Goal: Check status: Check status

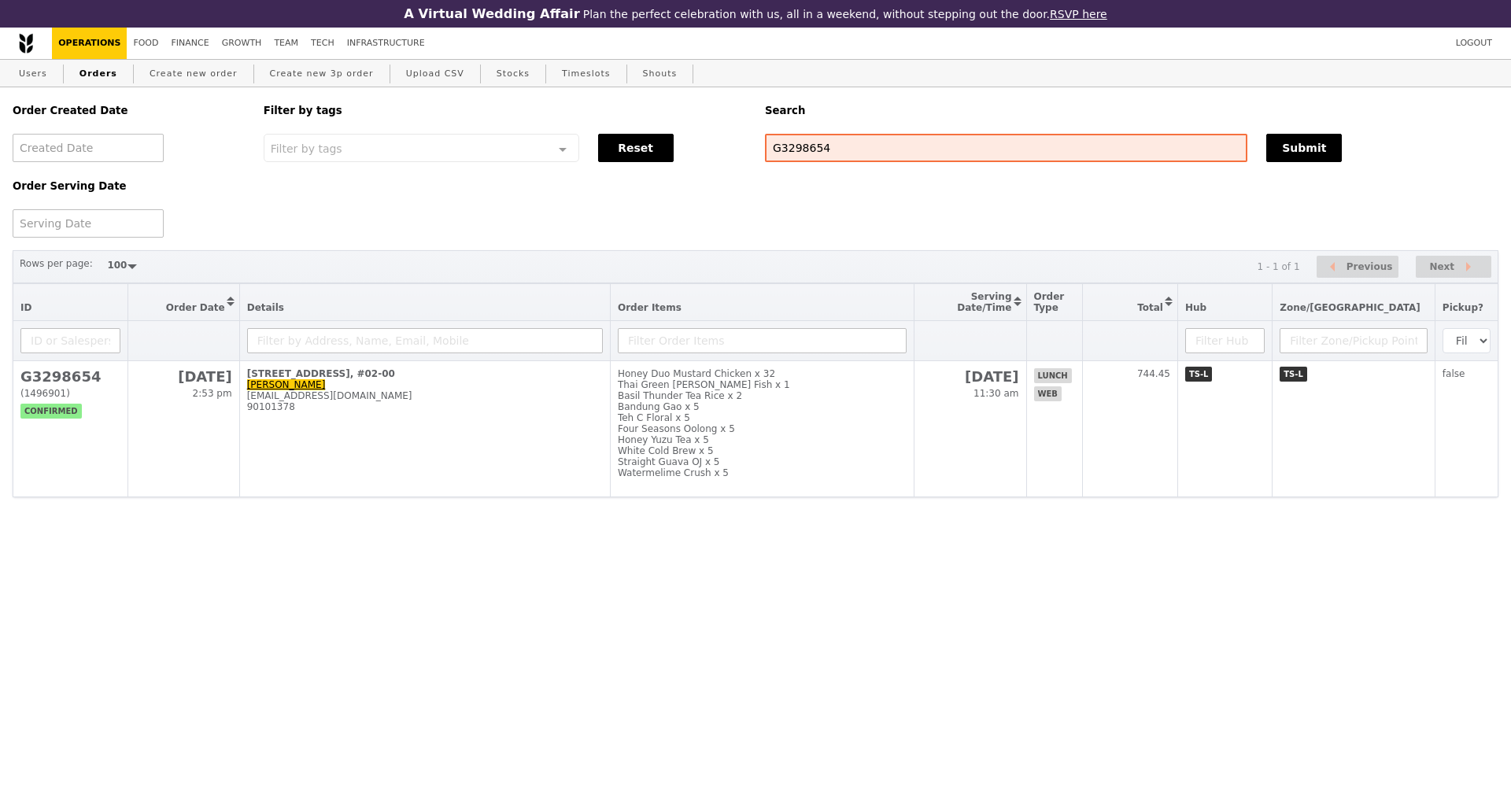
select select "100"
click at [804, 159] on input "G3298654" at bounding box center [1006, 147] width 483 height 29
drag, startPoint x: 0, startPoint y: 0, endPoint x: 804, endPoint y: 159, distance: 819.6
click at [804, 159] on input "G3298654" at bounding box center [1006, 147] width 483 height 29
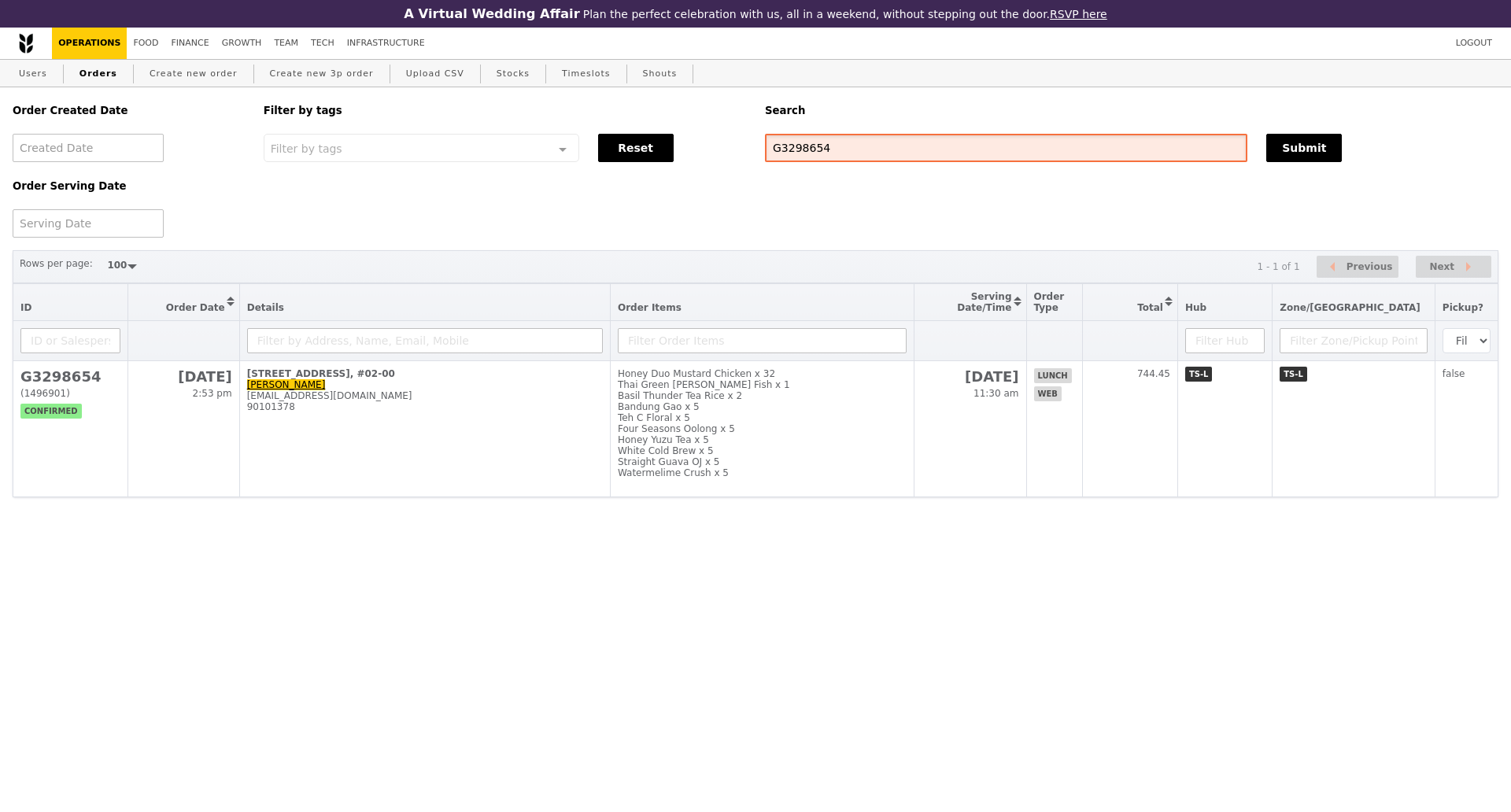
paste input "9188"
type input "G3299188"
click at [1306, 150] on button "Submit" at bounding box center [1304, 147] width 75 height 29
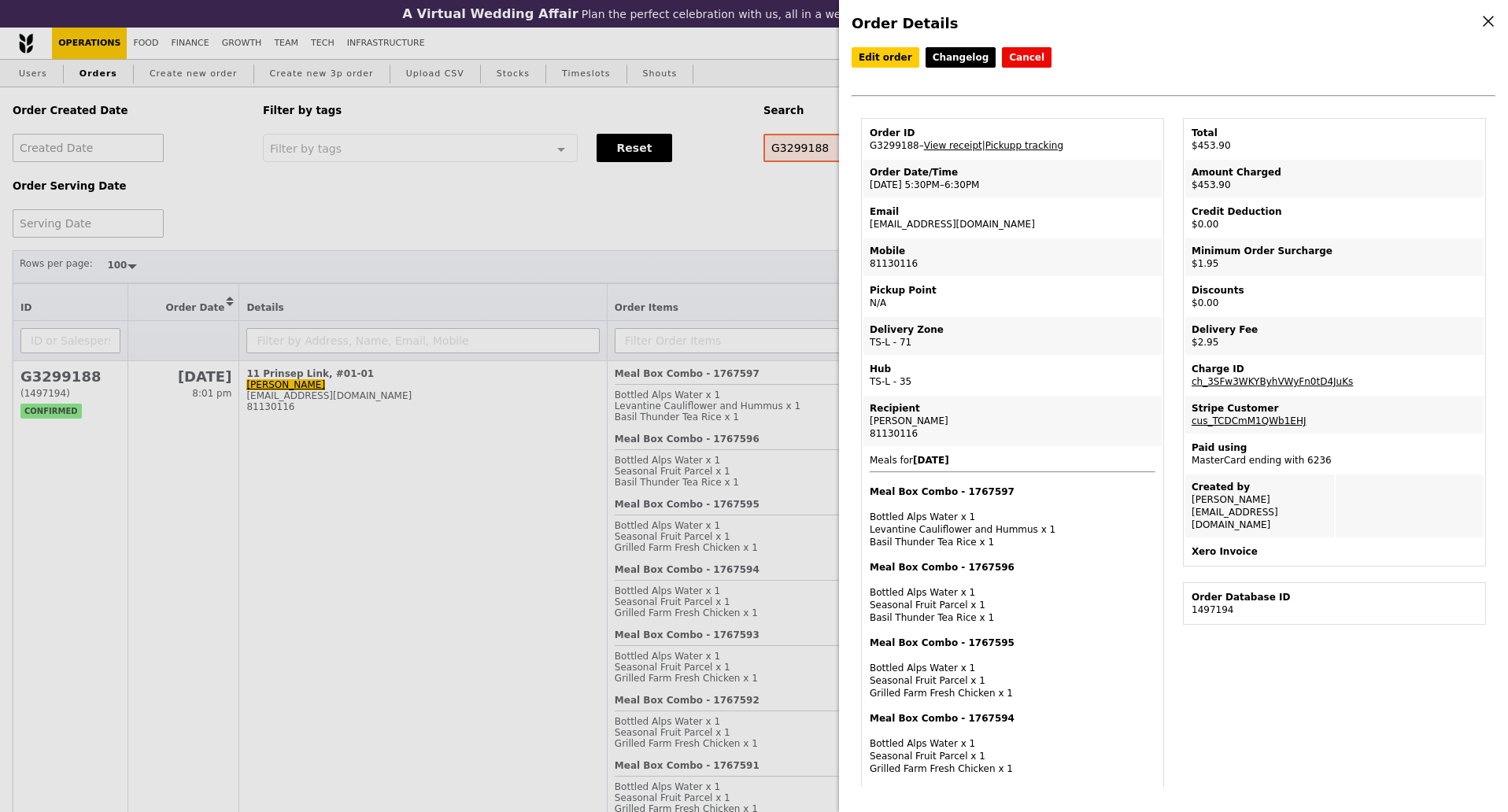
drag, startPoint x: 974, startPoint y: 188, endPoint x: 905, endPoint y: 192, distance: 69.1
click at [905, 192] on td "Order Date/Time 10/10 – 5:30PM–6:30PM" at bounding box center [1012, 179] width 298 height 38
copy td "5:30PM–6:30PM"
click at [1011, 209] on div "Email" at bounding box center [1012, 211] width 286 height 13
click at [949, 148] on link "View receipt" at bounding box center [952, 146] width 58 height 11
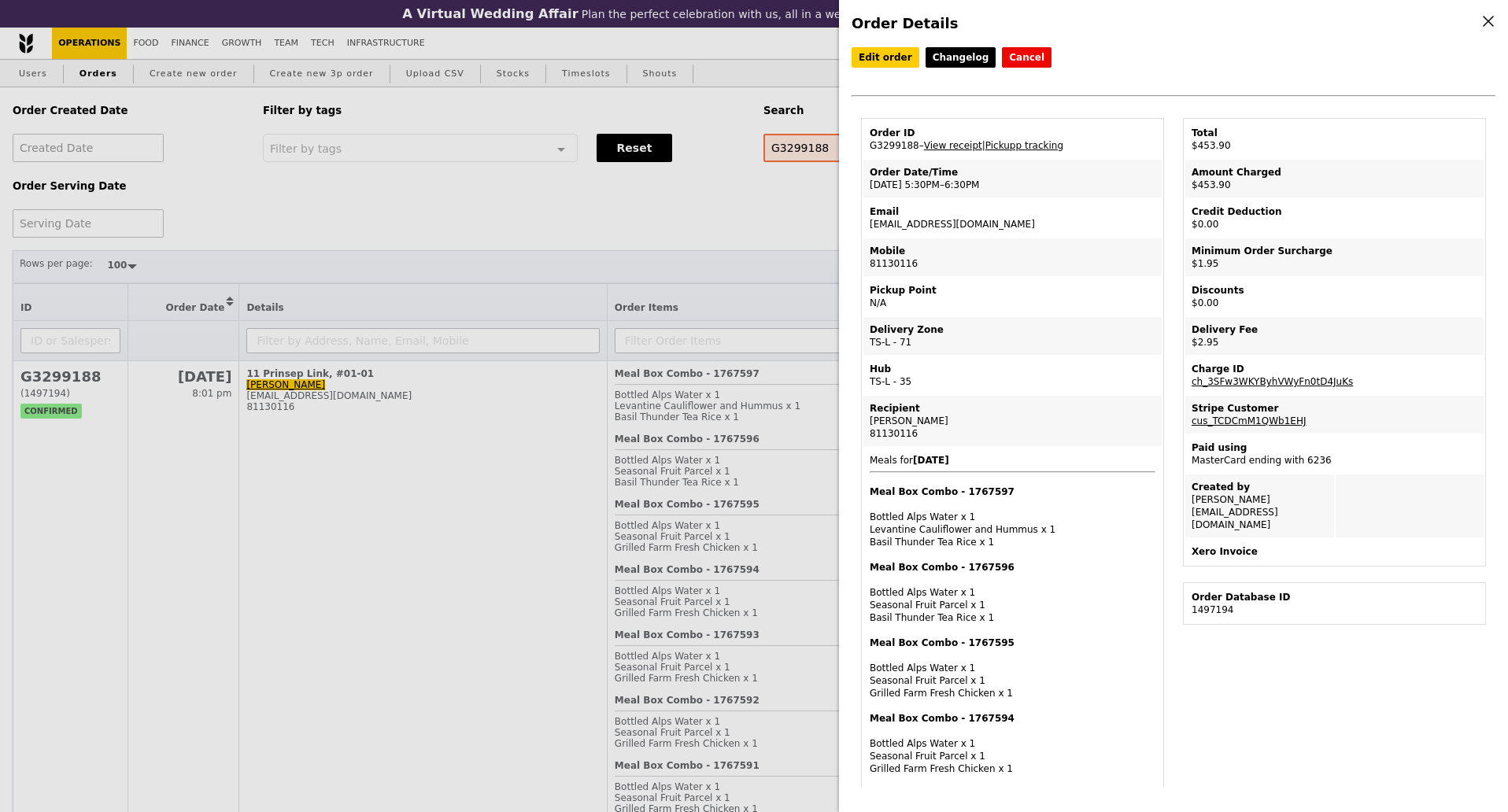
drag, startPoint x: 686, startPoint y: 240, endPoint x: 370, endPoint y: 122, distance: 337.3
click at [684, 240] on div "Order Details Edit order Changelog Cancel Order ID G3299188 – View receipt | Pi…" at bounding box center [754, 406] width 1508 height 812
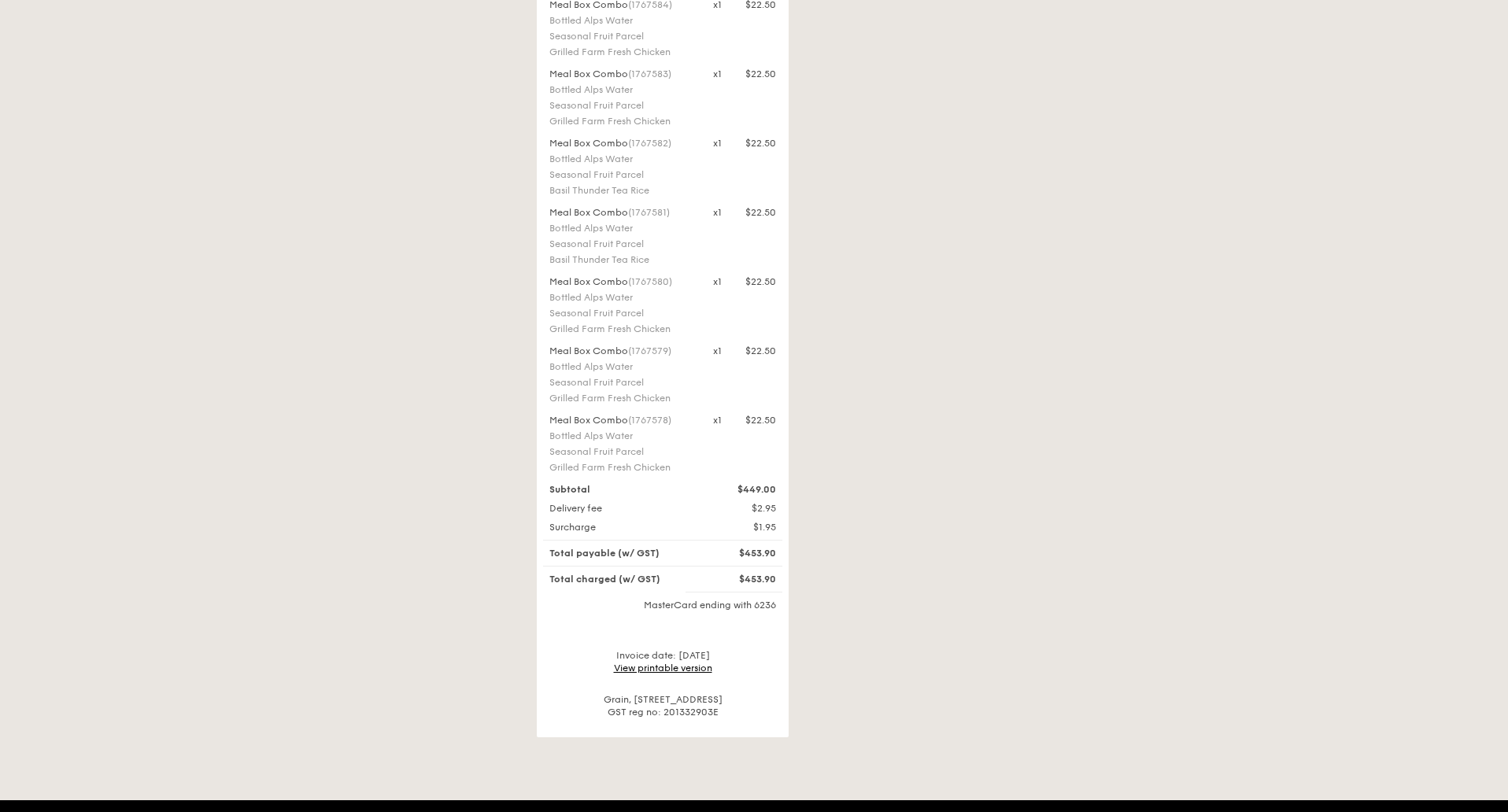
scroll to position [1904, 0]
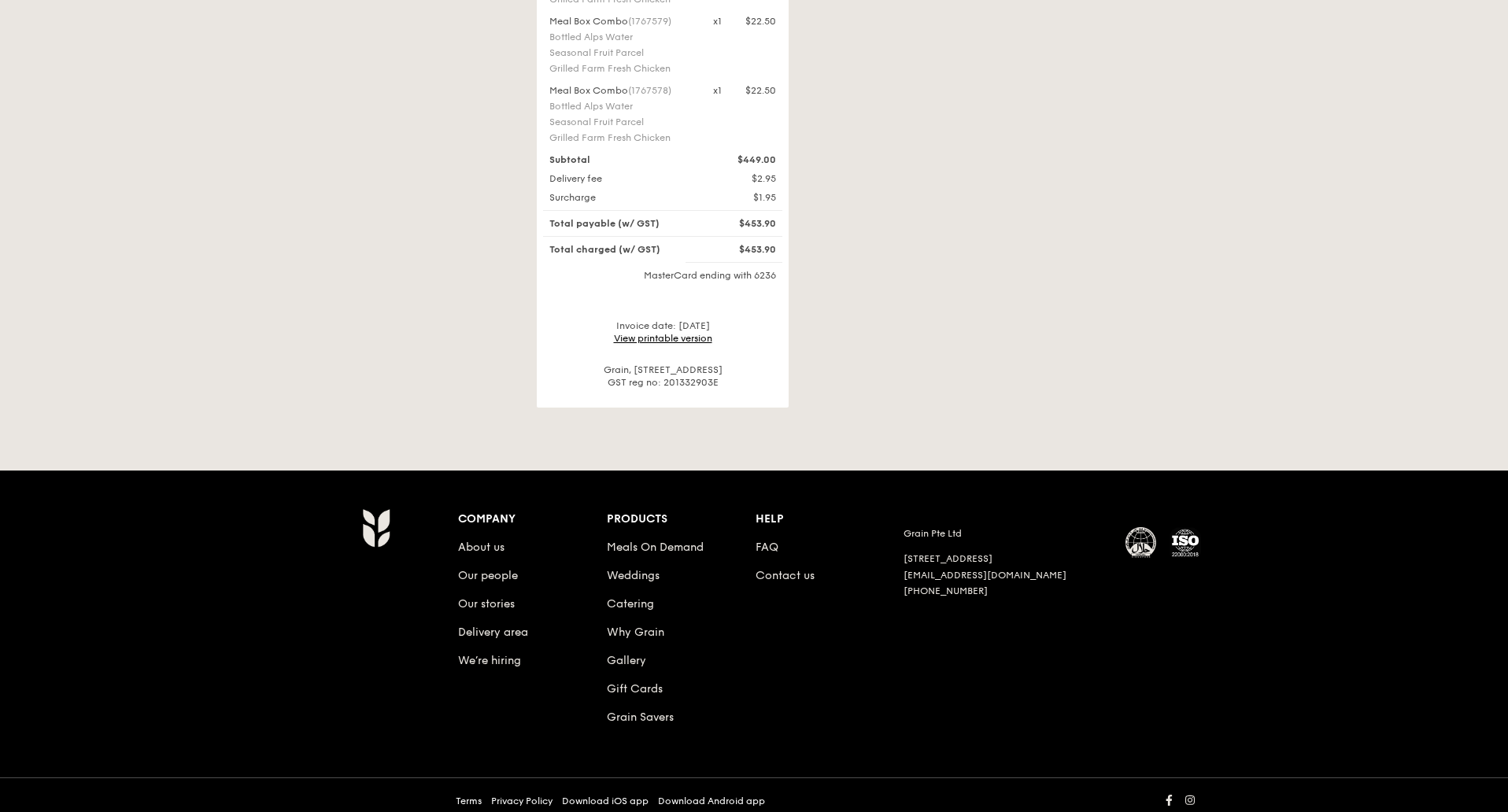
drag, startPoint x: 661, startPoint y: 328, endPoint x: 721, endPoint y: 358, distance: 67.1
click at [662, 333] on link "View printable version" at bounding box center [663, 338] width 99 height 11
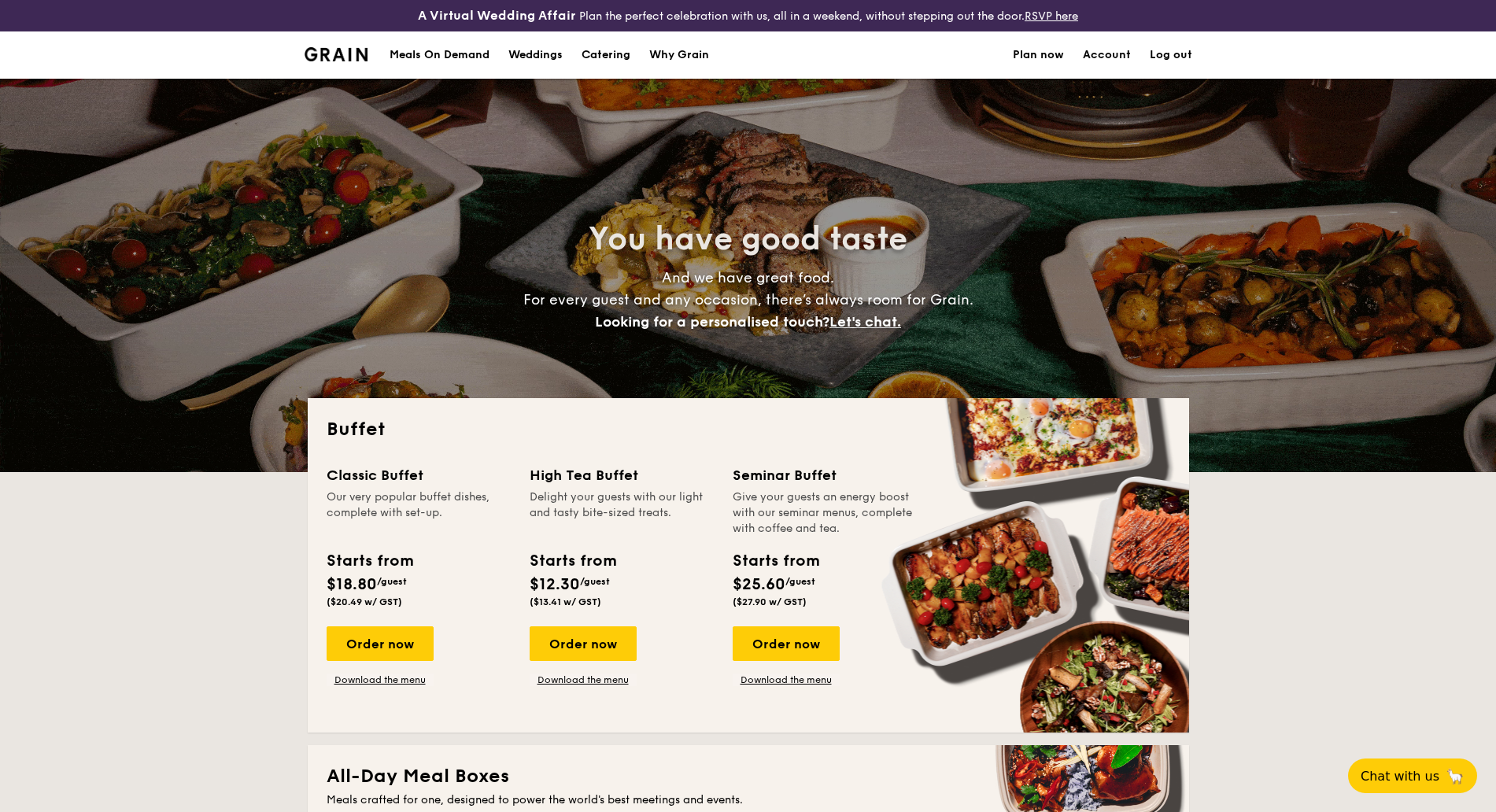
select select
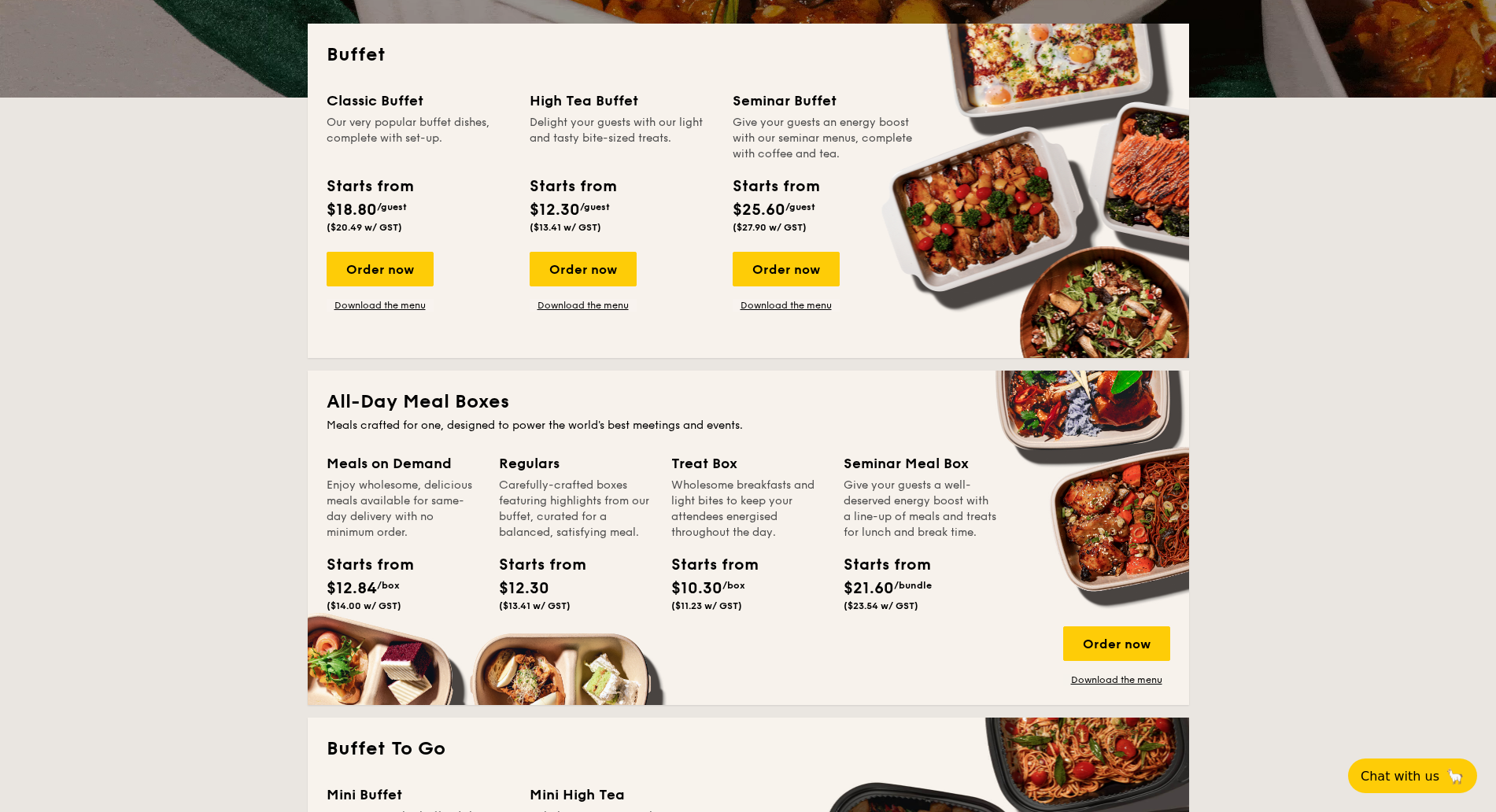
scroll to position [393, 0]
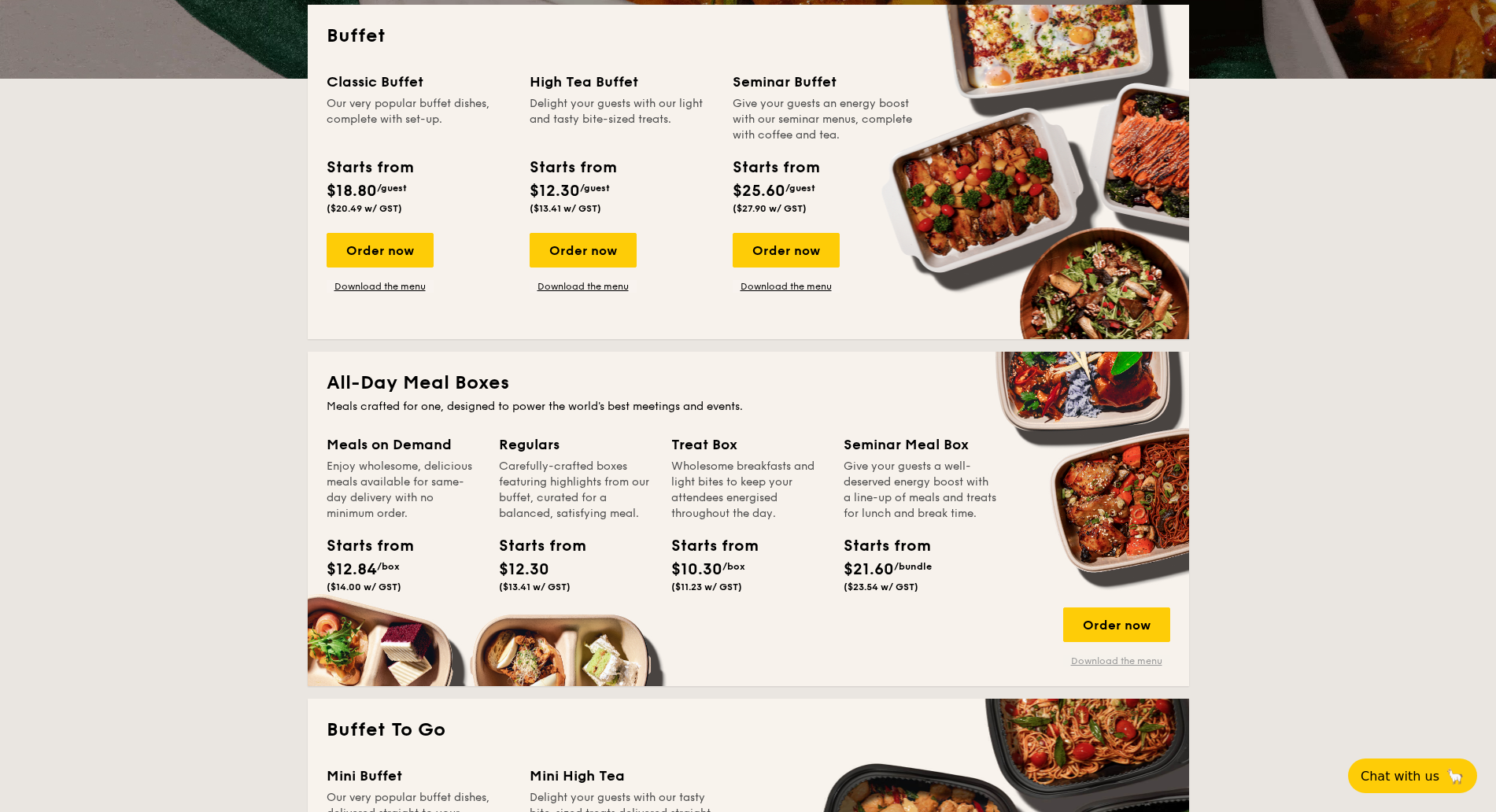
click at [1112, 663] on link "Download the menu" at bounding box center [1116, 660] width 107 height 13
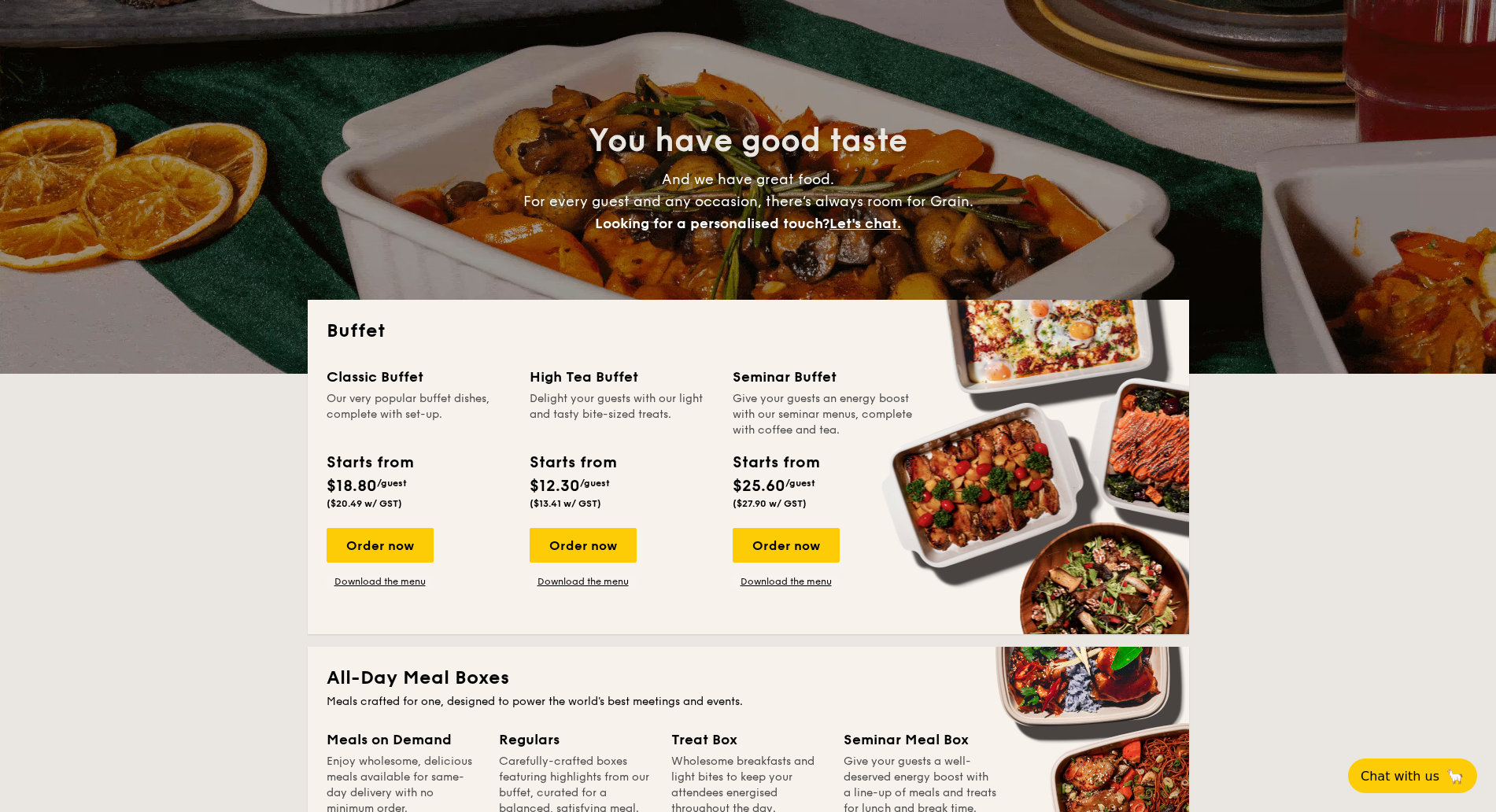
scroll to position [197, 0]
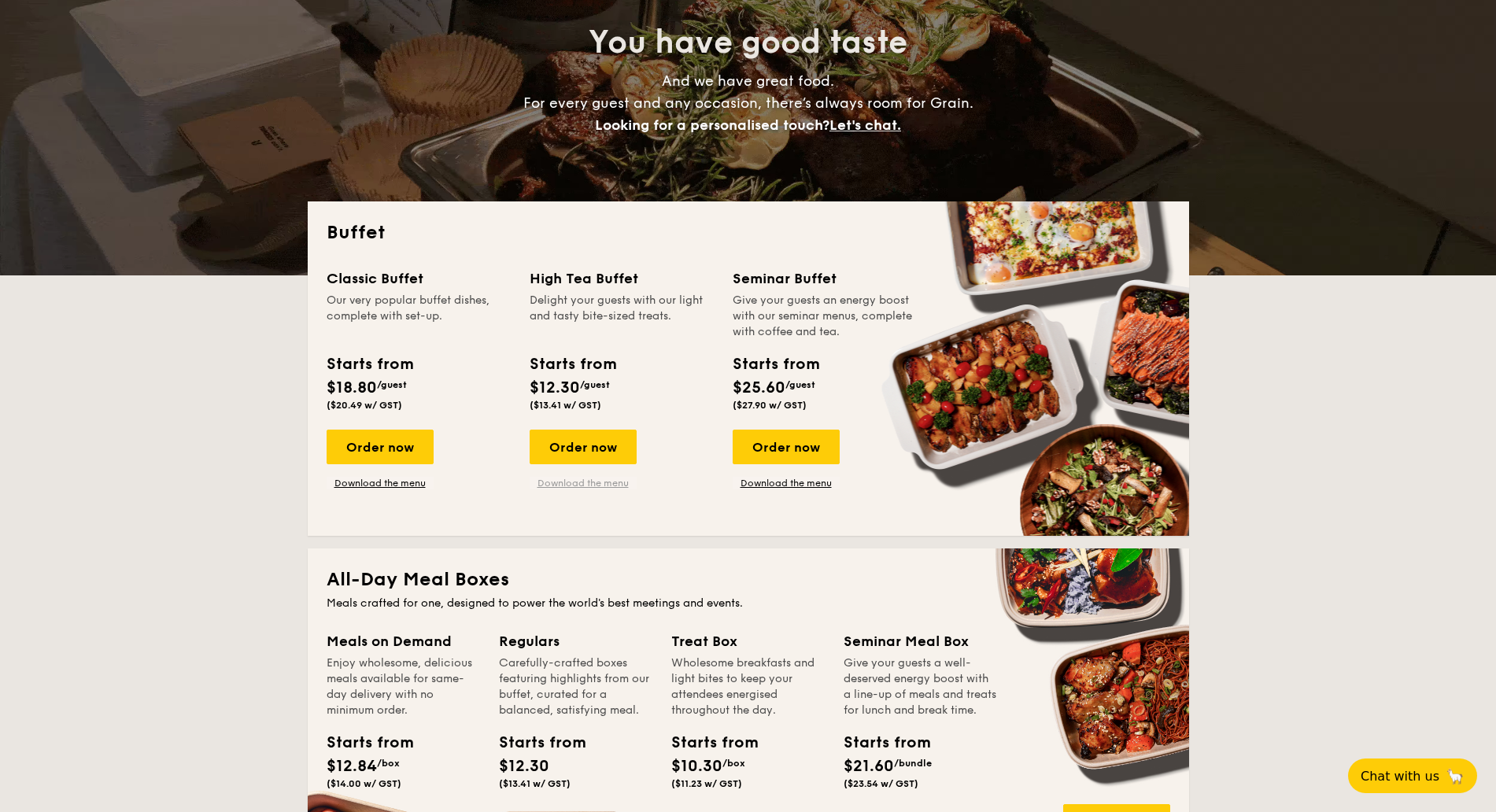
click at [582, 486] on link "Download the menu" at bounding box center [582, 483] width 107 height 13
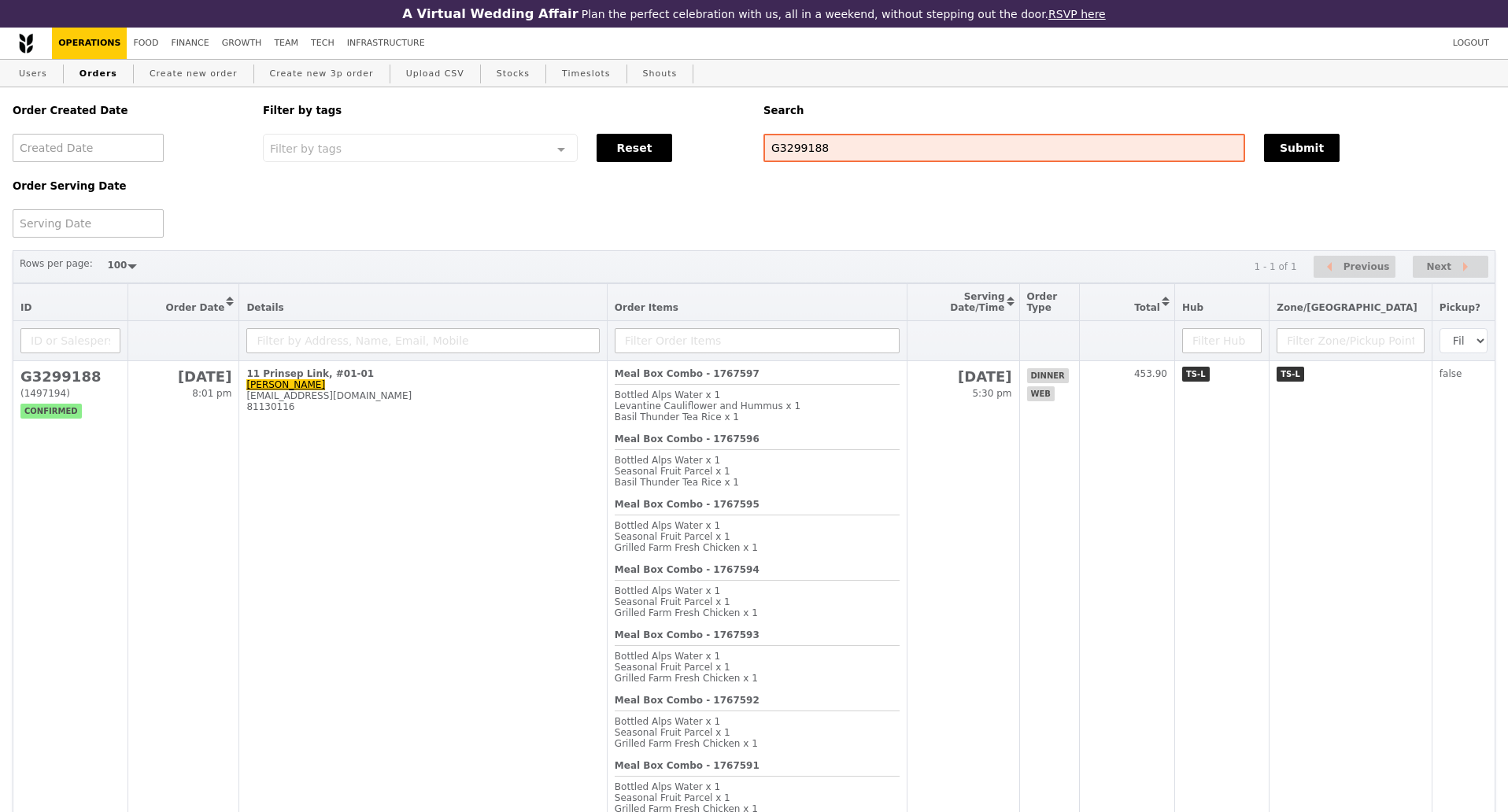
select select "100"
click at [803, 158] on input "G3299188" at bounding box center [1004, 147] width 482 height 29
click at [803, 156] on input "G3299188" at bounding box center [1004, 147] width 482 height 29
type input "G3299379"
click at [1324, 147] on button "Submit" at bounding box center [1301, 147] width 75 height 29
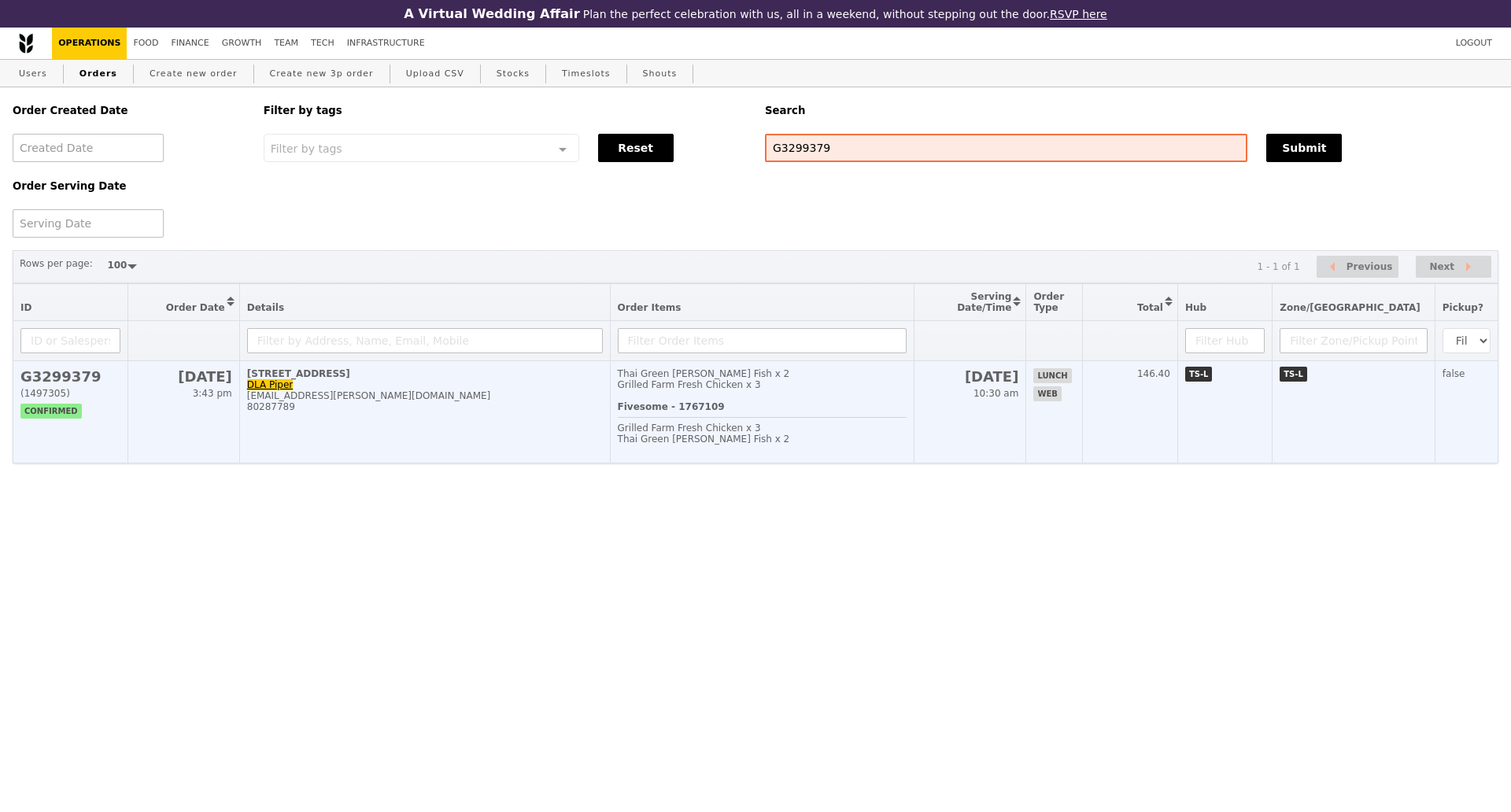
click at [401, 412] on div "80287789" at bounding box center [425, 406] width 355 height 11
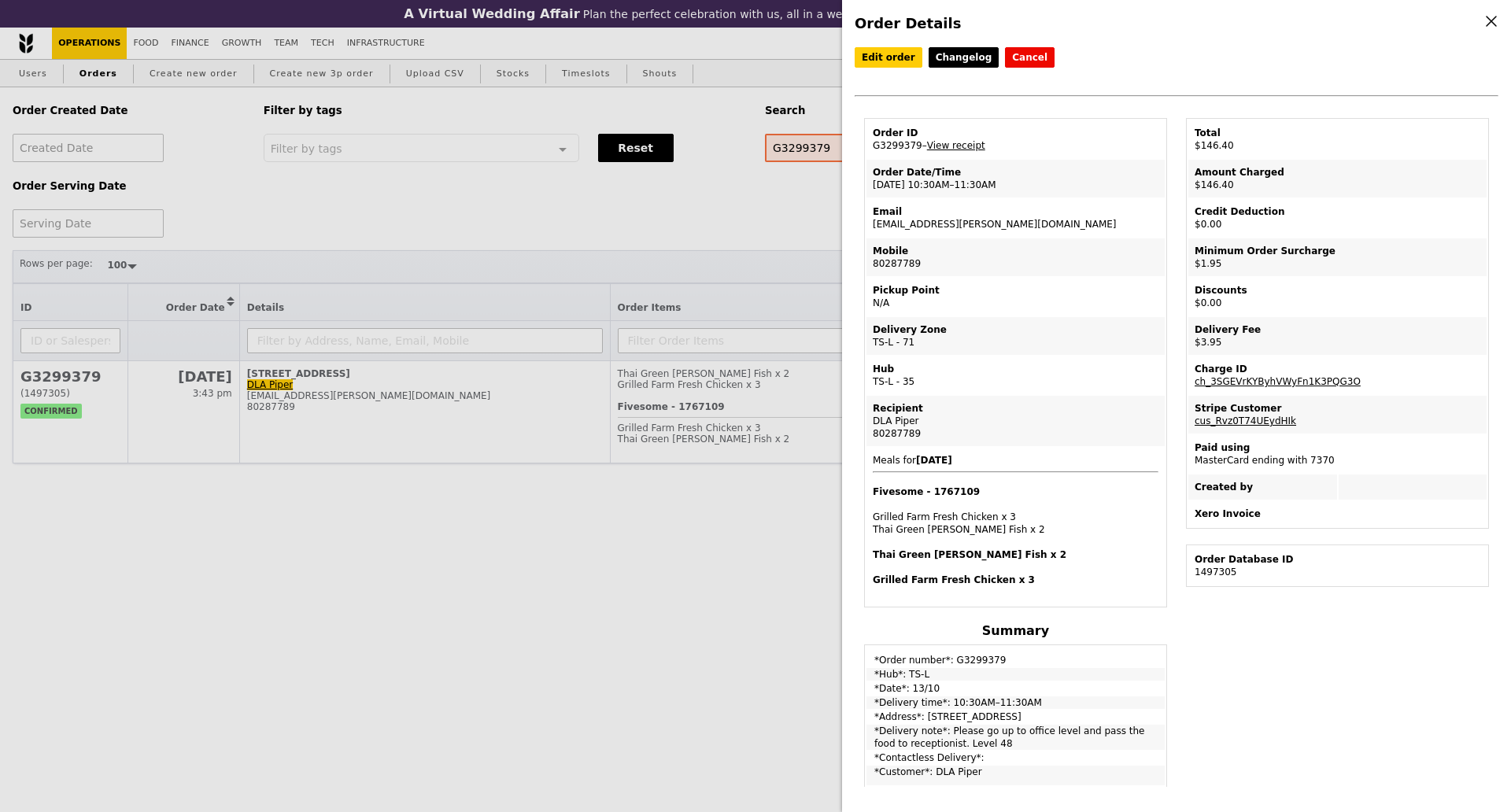
scroll to position [99, 0]
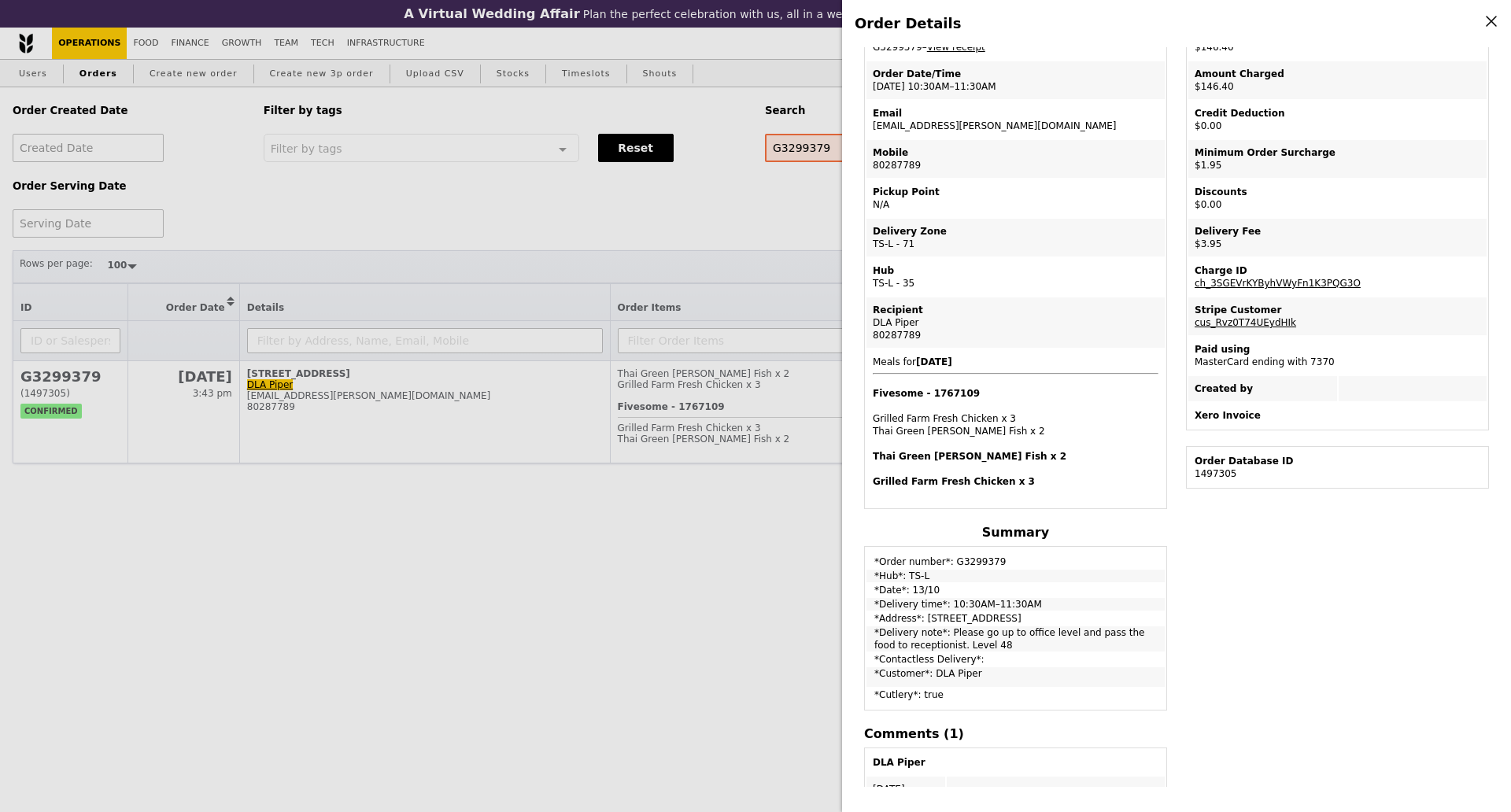
click at [763, 606] on div "Order Details Edit order Changelog Cancel Order ID G3299379 – View receipt Orde…" at bounding box center [755, 406] width 1511 height 812
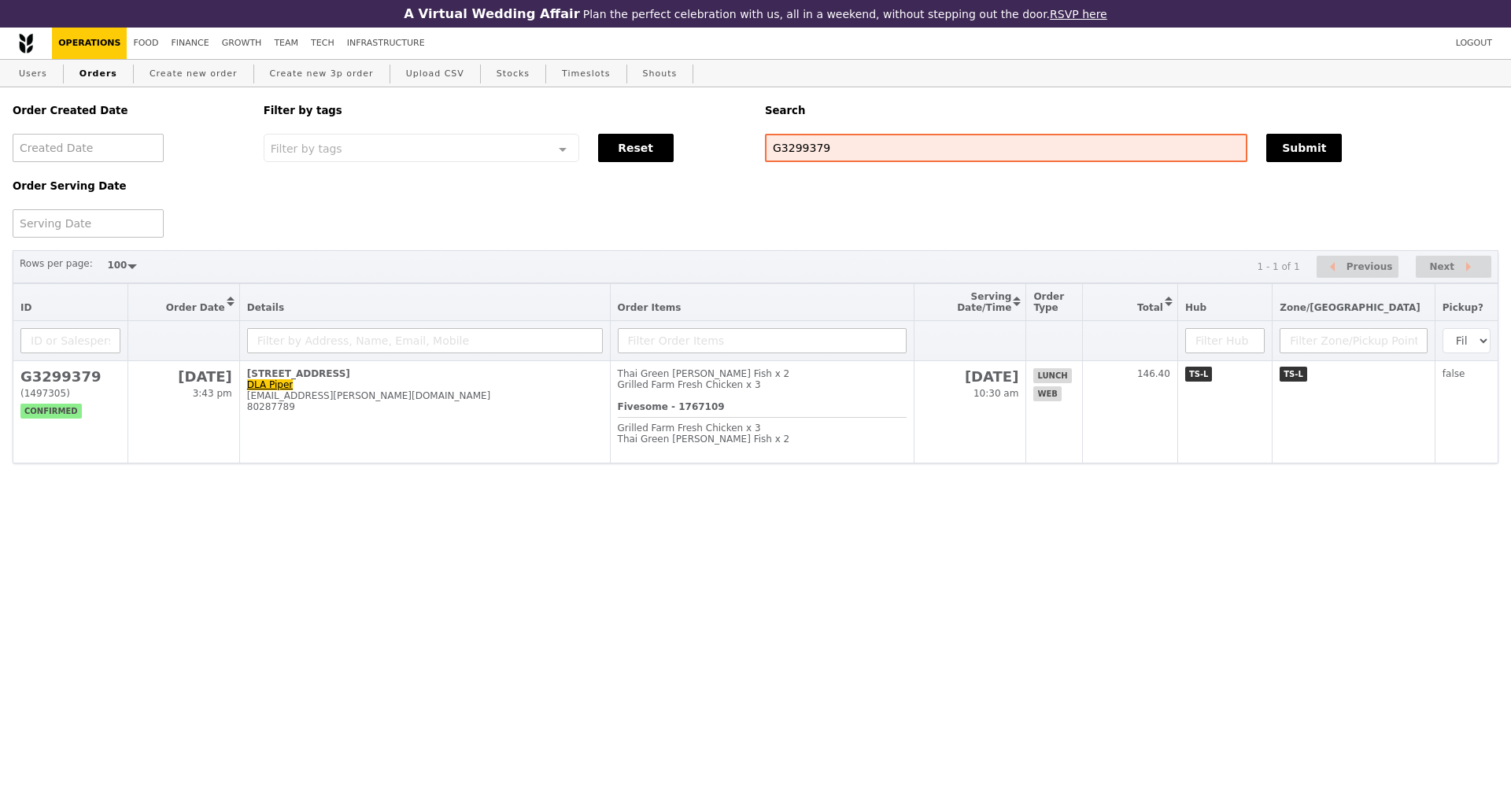
scroll to position [165, 0]
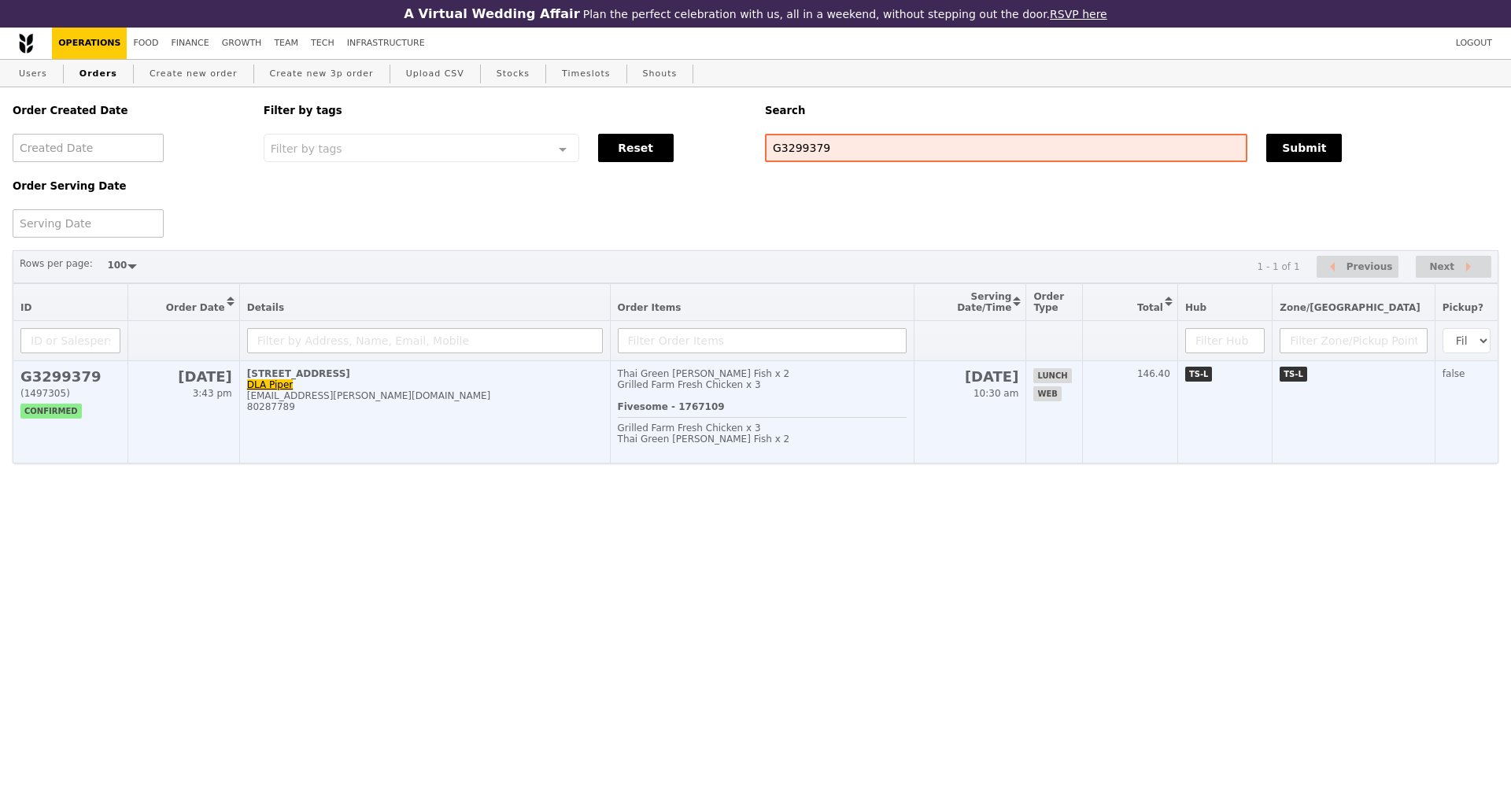
click at [538, 440] on td "80 Raffles Place, #48-01 DLA Piper eiliza.delacruz@dlapiper.com 80287789" at bounding box center [425, 412] width 371 height 102
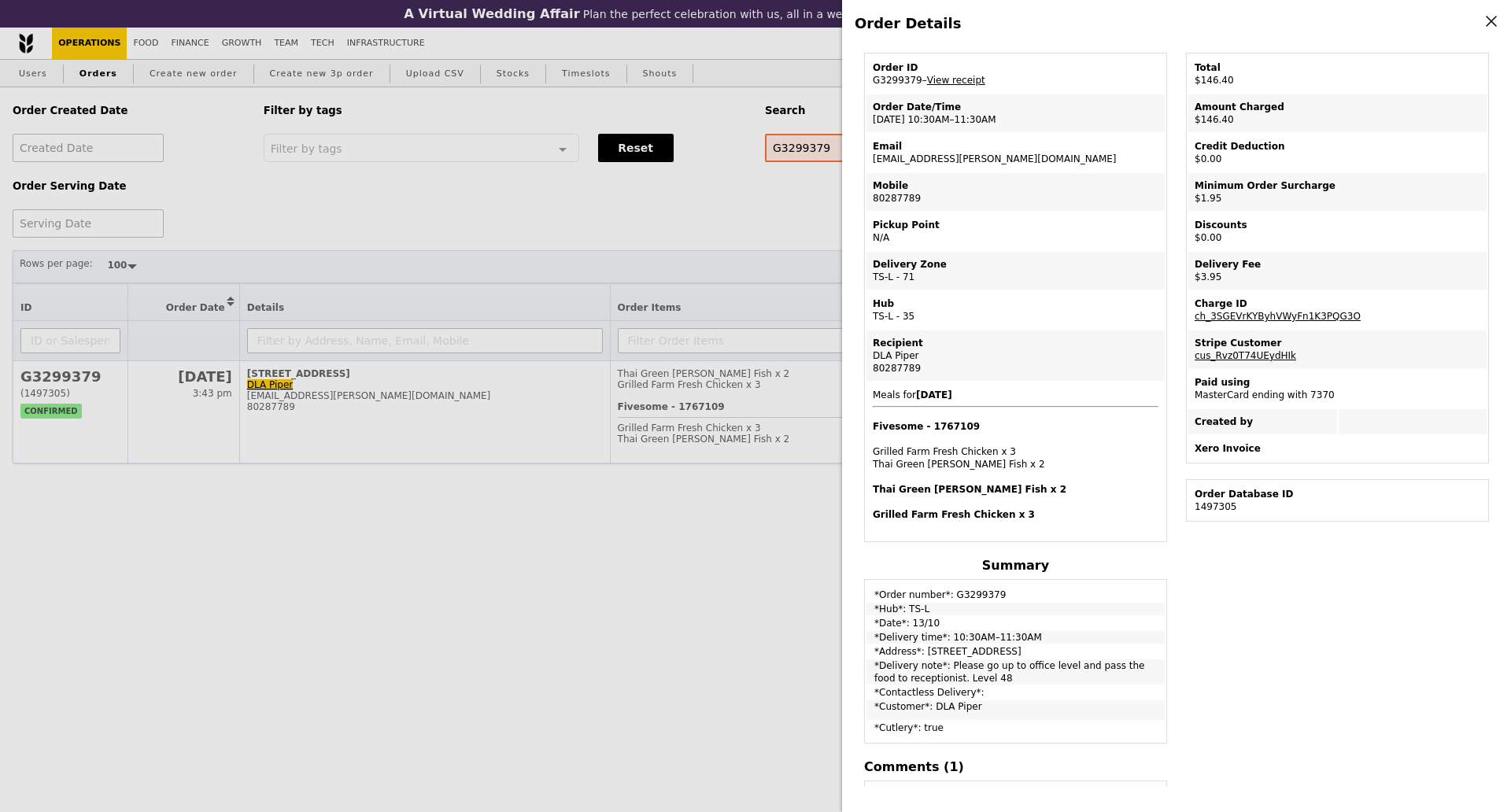
scroll to position [99, 0]
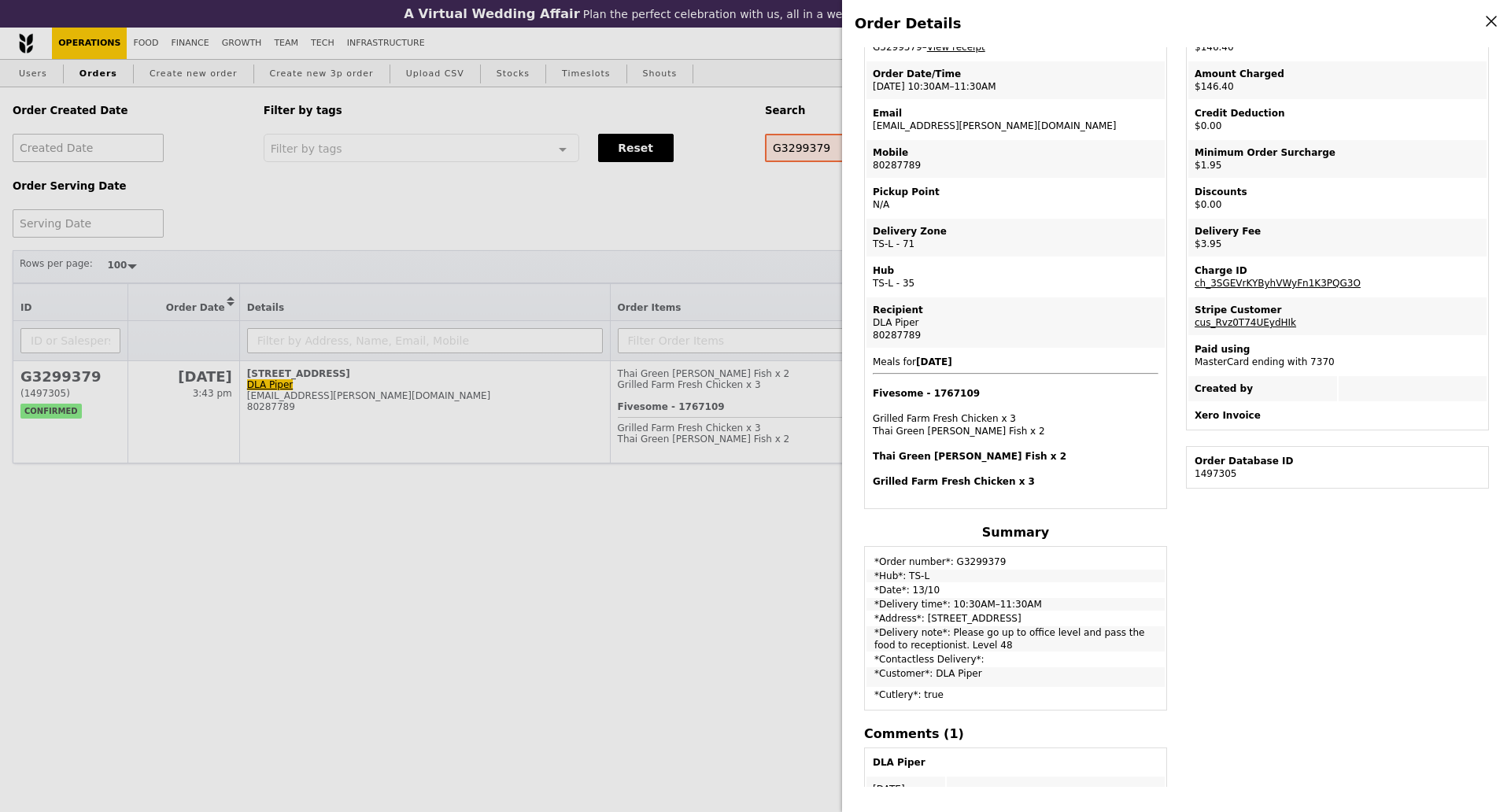
click at [678, 567] on div "Order Details Edit order Changelog Cancel Order ID G3299379 – View receipt Orde…" at bounding box center [755, 406] width 1511 height 812
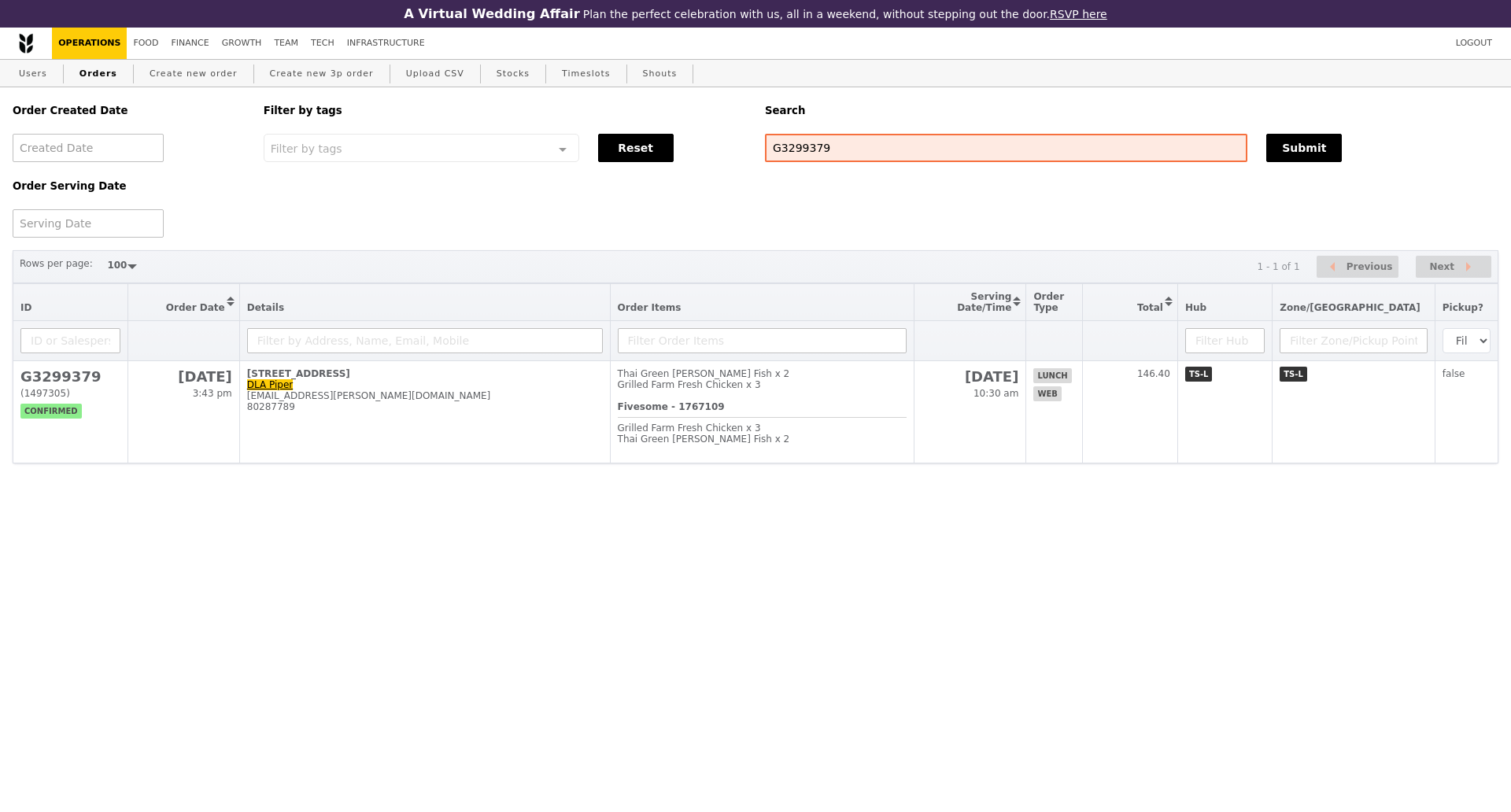
scroll to position [165, 0]
